Goal: Find specific page/section: Locate a particular part of the current website

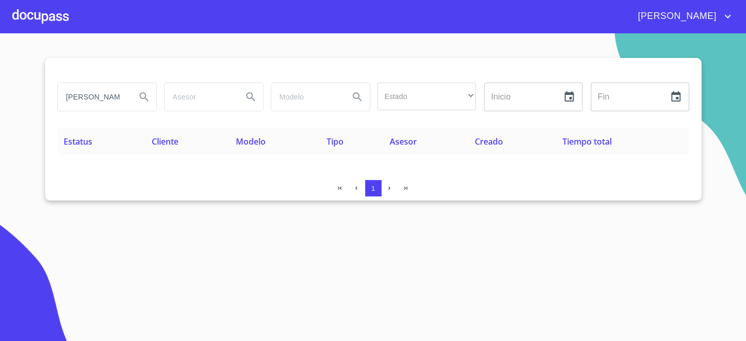
type button "[PERSON_NAME]"
click at [132, 85] on button "Search" at bounding box center [144, 97] width 25 height 25
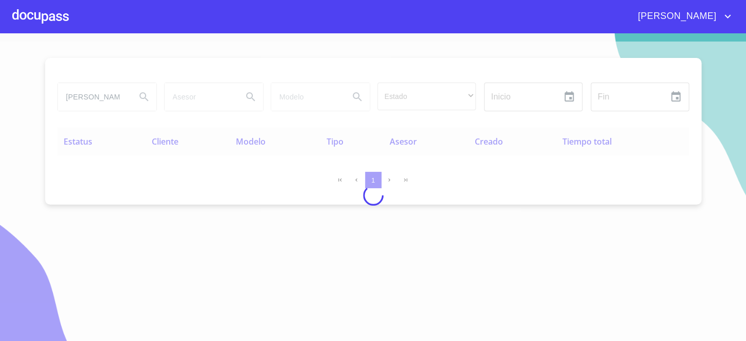
click at [132, 85] on button "Search" at bounding box center [144, 97] width 25 height 25
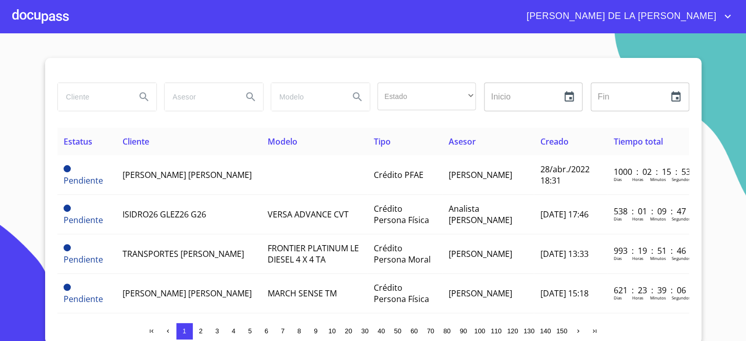
click at [111, 95] on input "search" at bounding box center [93, 97] width 70 height 28
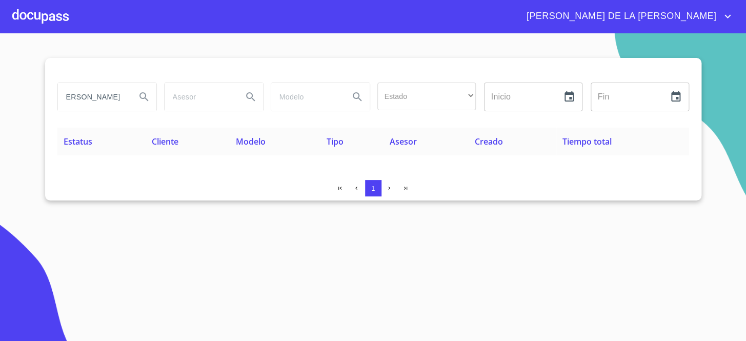
scroll to position [0, 12]
type input "[PERSON_NAME]"
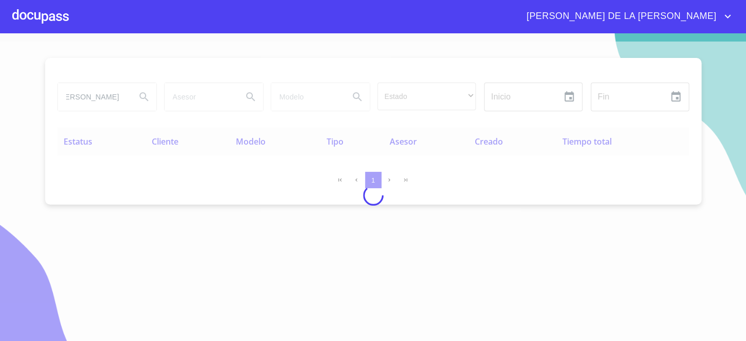
scroll to position [0, 0]
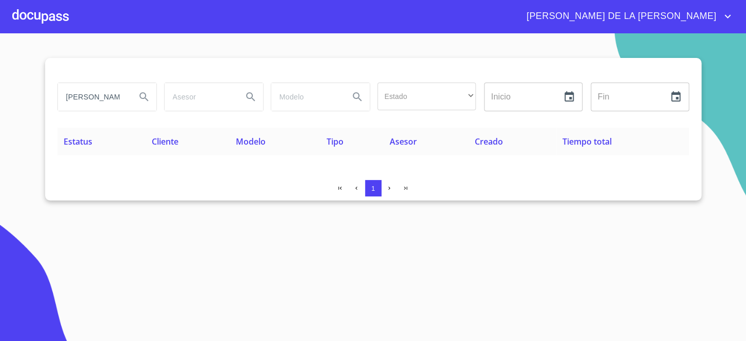
click at [639, 204] on section "[PERSON_NAME] Estado ​ ​ Inicio ​ Fin ​ Estatus Cliente Modelo Tipo Asesor Crea…" at bounding box center [373, 187] width 746 height 308
drag, startPoint x: 256, startPoint y: 1, endPoint x: 311, endPoint y: 56, distance: 77.6
click at [311, 56] on section "[PERSON_NAME] Estado ​ ​ Inicio ​ Fin ​ Estatus Cliente Modelo Tipo Asesor Crea…" at bounding box center [373, 187] width 746 height 308
